Goal: Find contact information: Find contact information

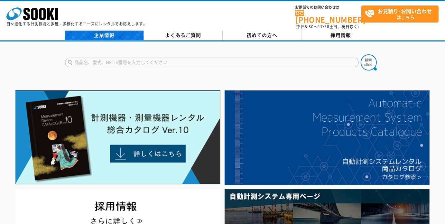
click at [101, 31] on link "企業情報" at bounding box center [104, 36] width 79 height 10
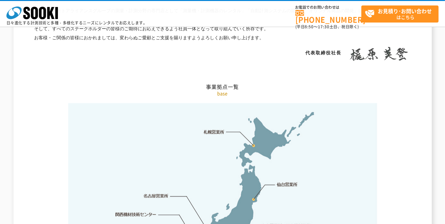
scroll to position [1320, 0]
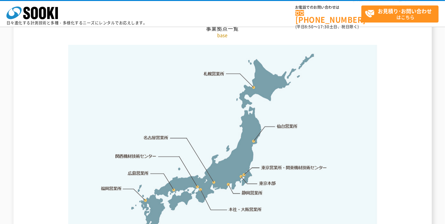
click at [266, 180] on link "東京本部" at bounding box center [267, 183] width 17 height 6
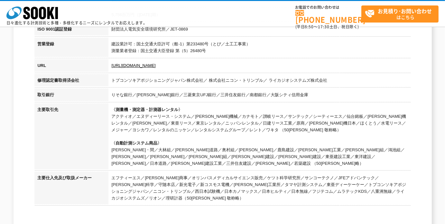
scroll to position [156, 0]
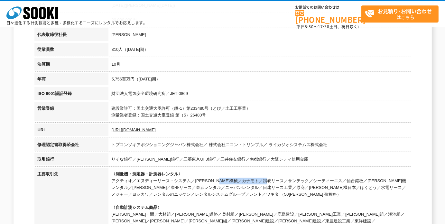
drag, startPoint x: 136, startPoint y: 183, endPoint x: 192, endPoint y: 181, distance: 55.7
click at [192, 181] on td "〈測量機・測定器・計測器レンタル〉 アクティオ／エヌディーリース・システム／奥村機械／カナモト／讃岐リース／サンテック／シーティーエス／仙台銘板／太陽建機レン…" at bounding box center [259, 202] width 303 height 68
copy td "エヌディーリース・システム"
